Goal: Information Seeking & Learning: Understand process/instructions

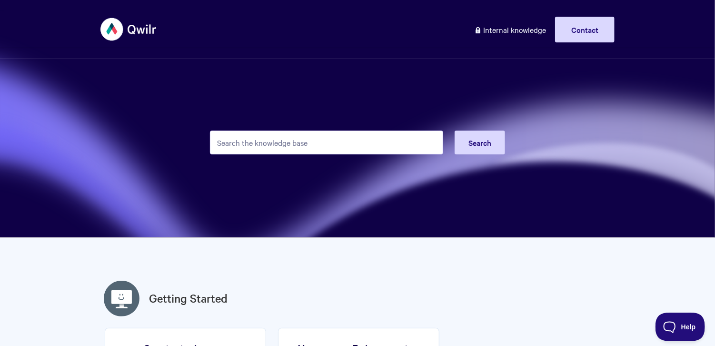
click at [256, 134] on input "Search the knowledge base" at bounding box center [326, 142] width 233 height 24
type input "s"
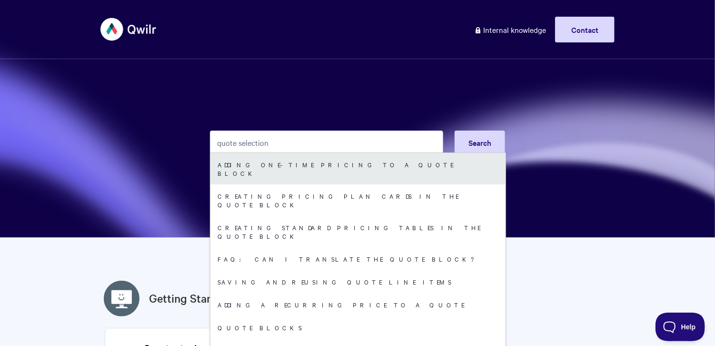
type input "quote selection"
click at [282, 170] on link "Adding One-Time Pricing To A Quote Block" at bounding box center [358, 168] width 295 height 31
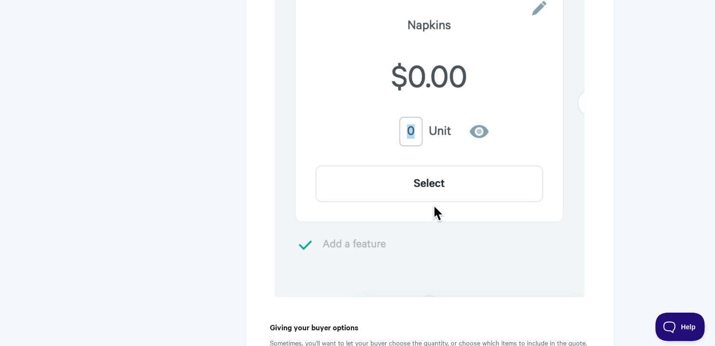
scroll to position [1619, 0]
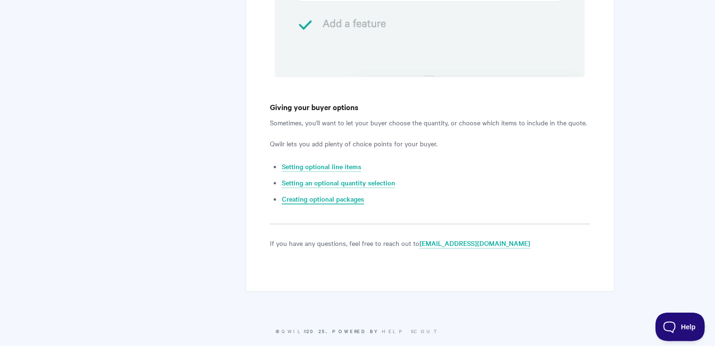
click at [318, 194] on link "Creating optional packages" at bounding box center [323, 199] width 82 height 10
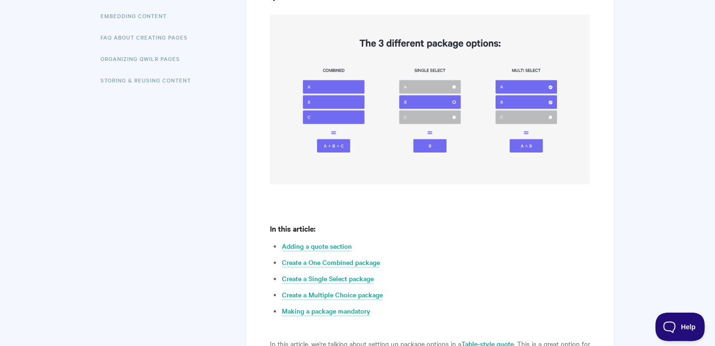
scroll to position [409, 0]
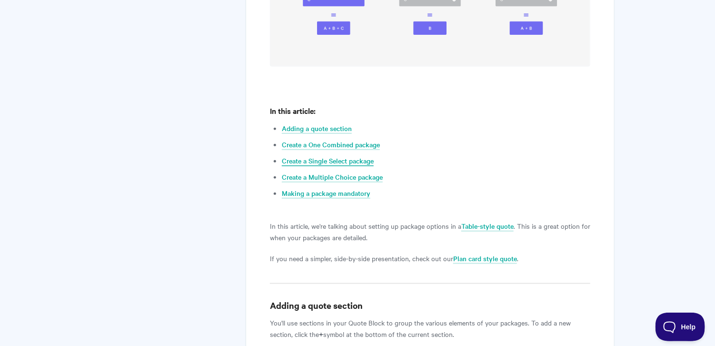
click at [311, 162] on link "Create a Single Select package" at bounding box center [328, 161] width 92 height 10
